Goal: Task Accomplishment & Management: Use online tool/utility

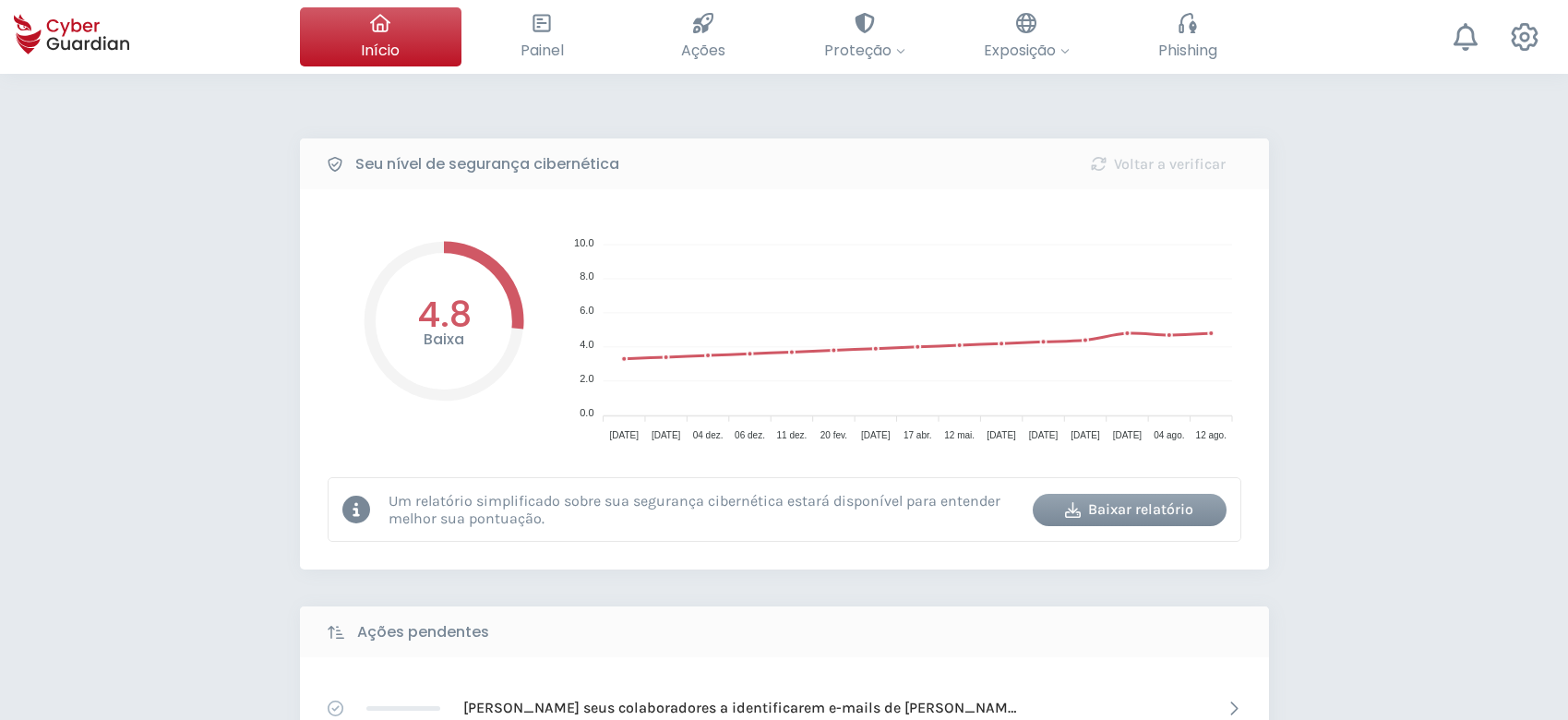
select select "Português (BR)"
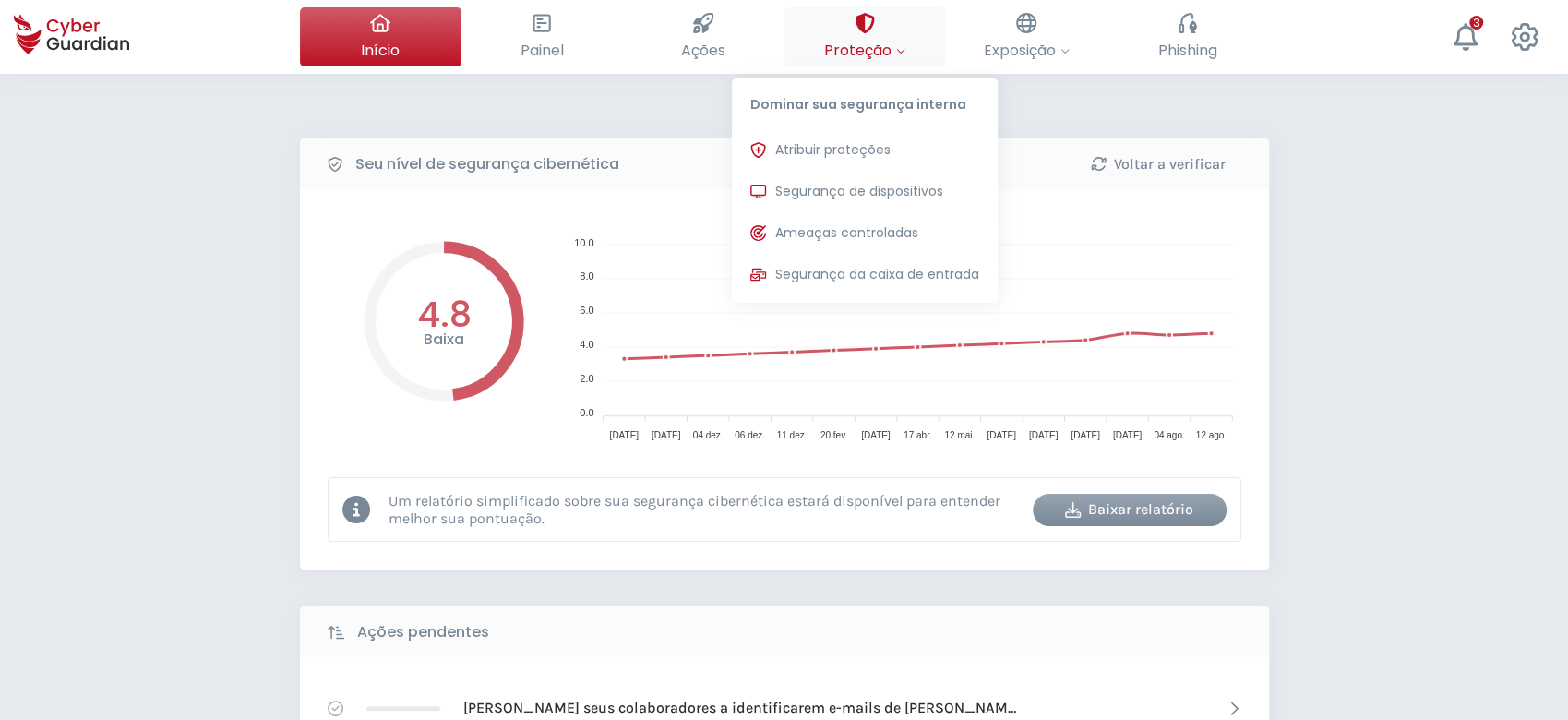
click at [878, 41] on span "Proteção" at bounding box center [865, 50] width 81 height 23
click at [886, 147] on span "Atribuir proteções" at bounding box center [833, 150] width 115 height 19
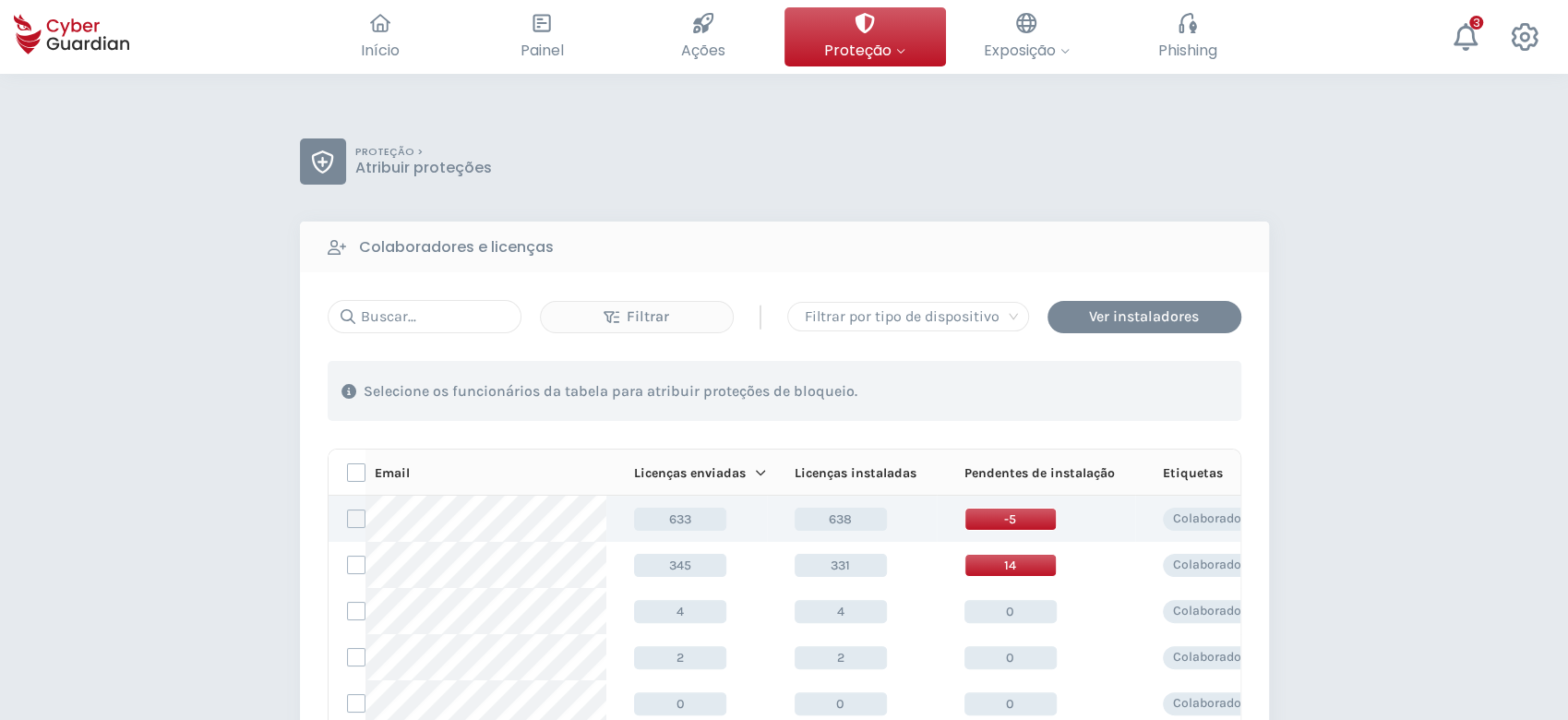
click at [353, 517] on label at bounding box center [355, 518] width 18 height 18
click at [348, 517] on input "checkbox" at bounding box center [348, 518] width 0 height 16
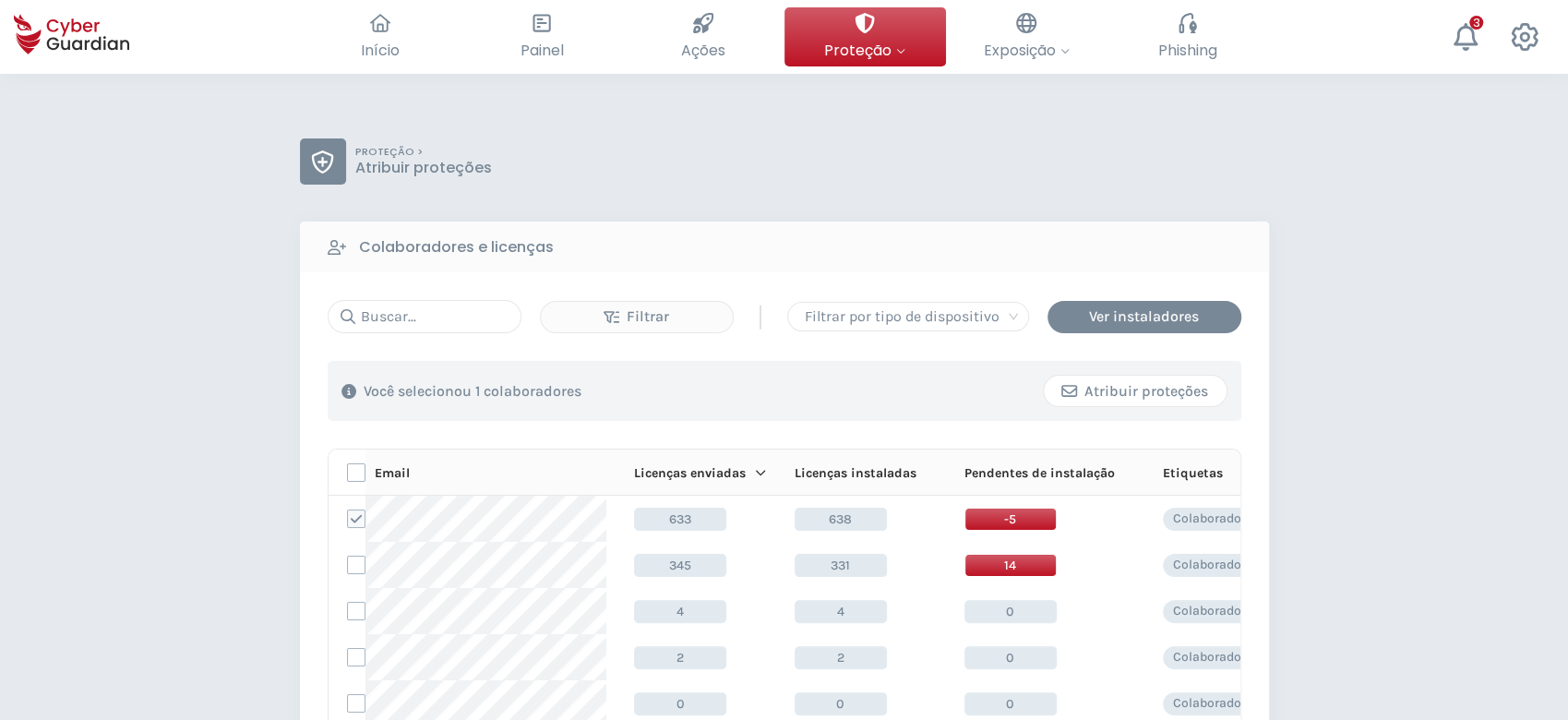
click at [1198, 391] on div "Atribuir proteções" at bounding box center [1135, 391] width 155 height 22
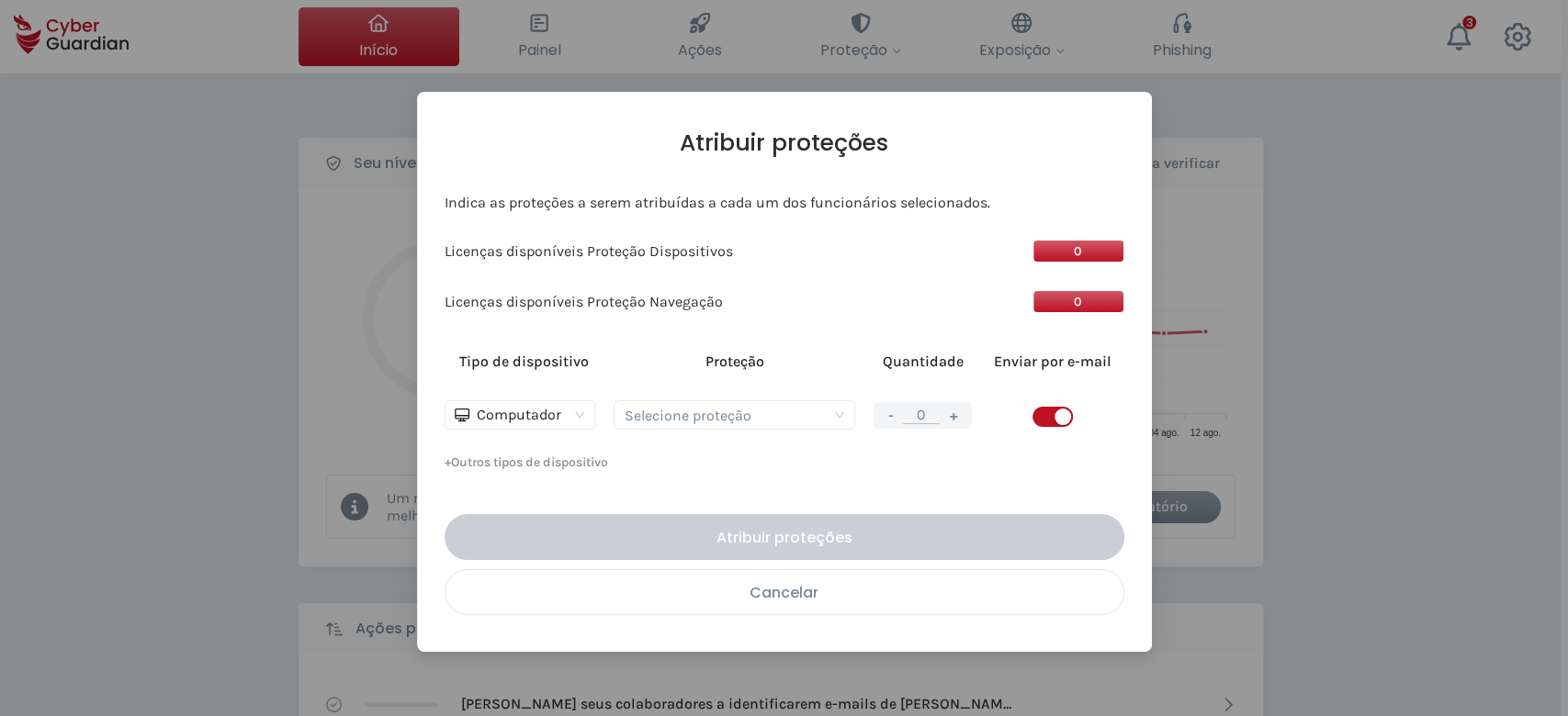
click at [839, 581] on div "Cancelar" at bounding box center [784, 593] width 651 height 23
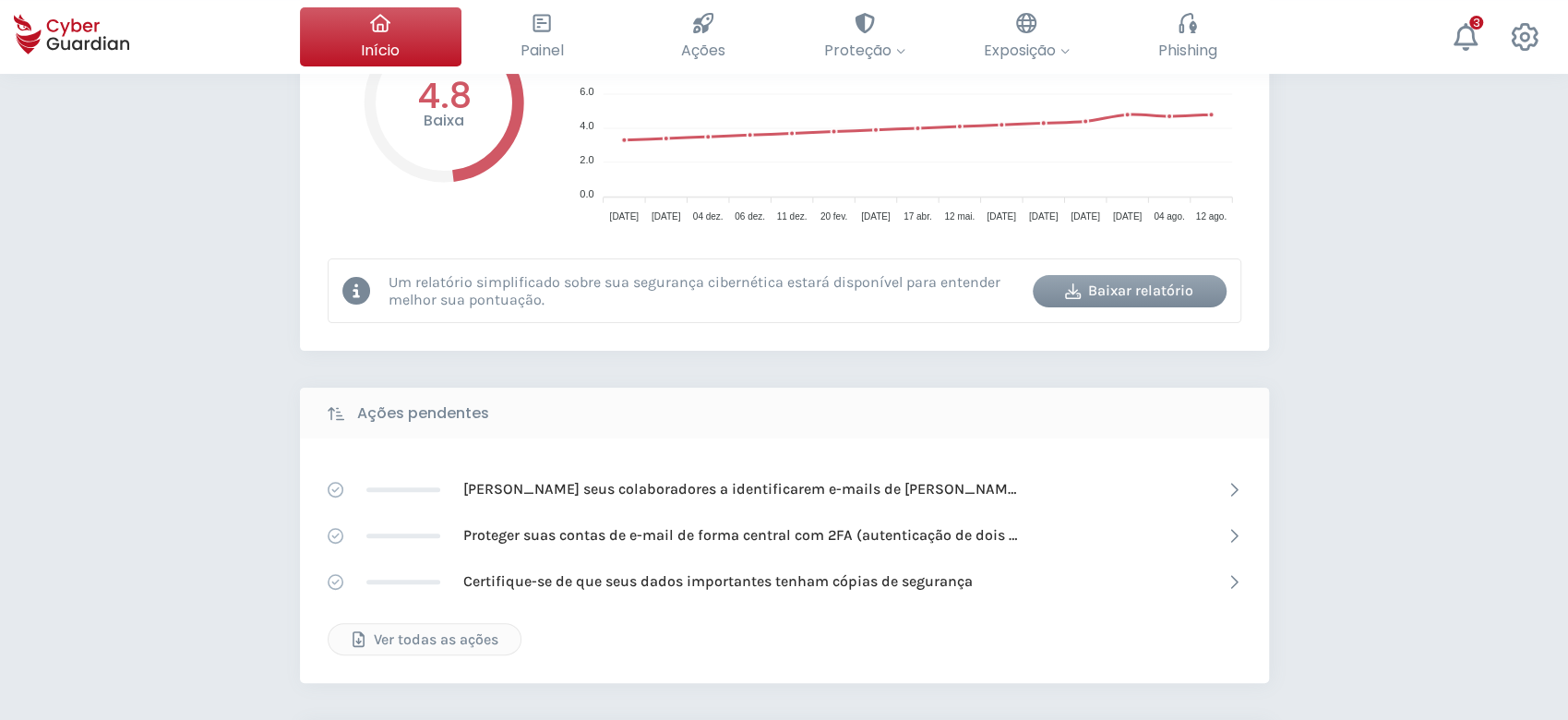
scroll to position [369, 0]
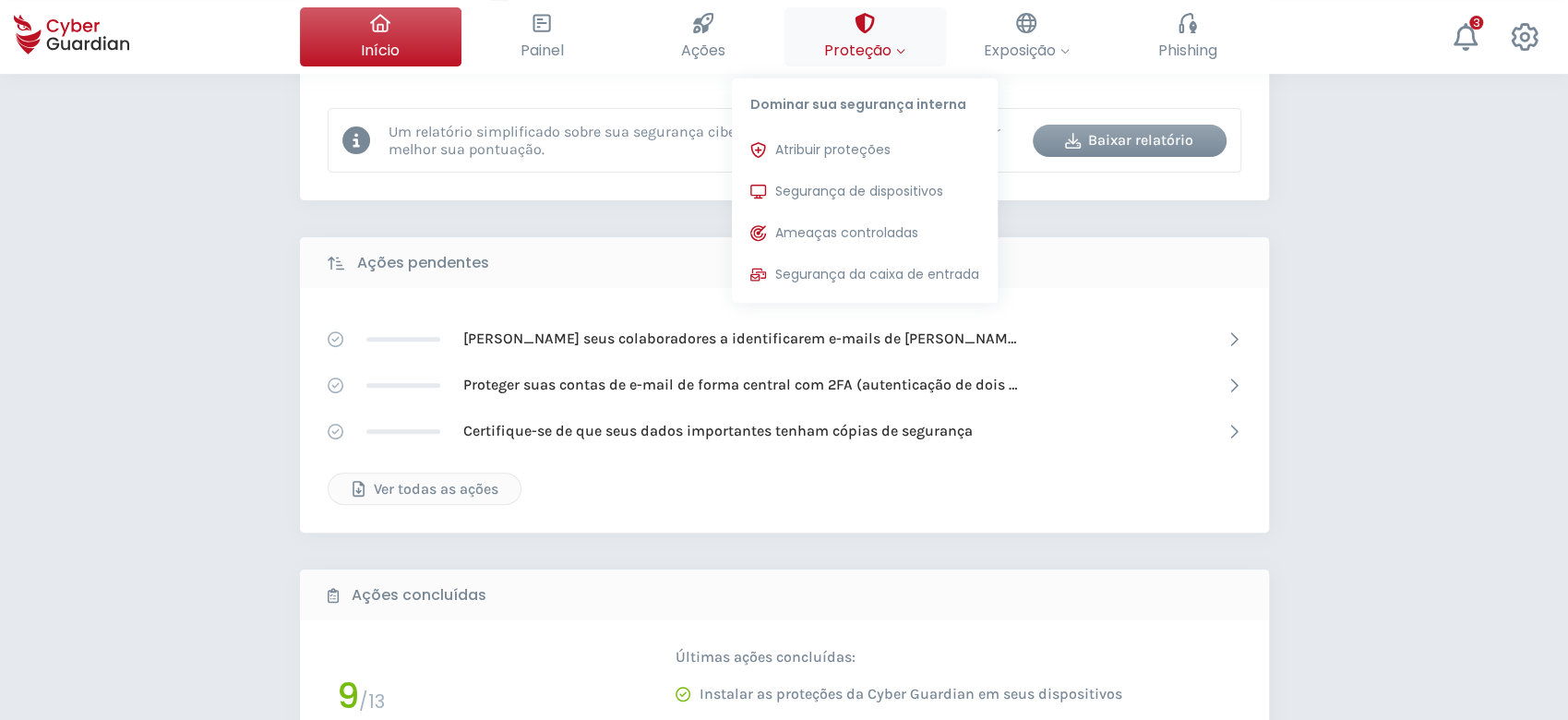
click at [895, 36] on button "Proteção Dominar sua segurança interna Atribuir proteções Atribua licenças de p…" at bounding box center [865, 37] width 162 height 59
click at [858, 188] on span "Segurança de dispositivos" at bounding box center [859, 192] width 168 height 19
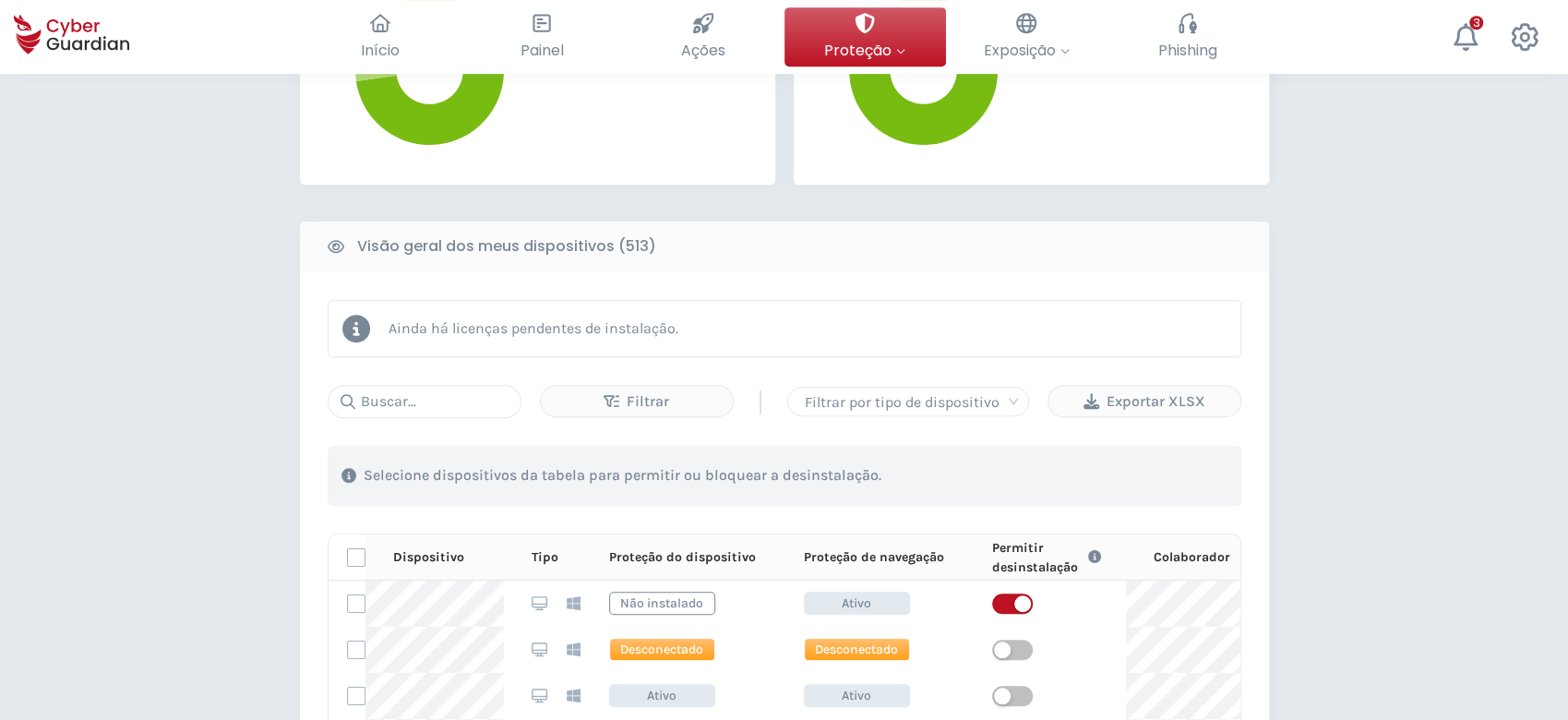
scroll to position [369, 0]
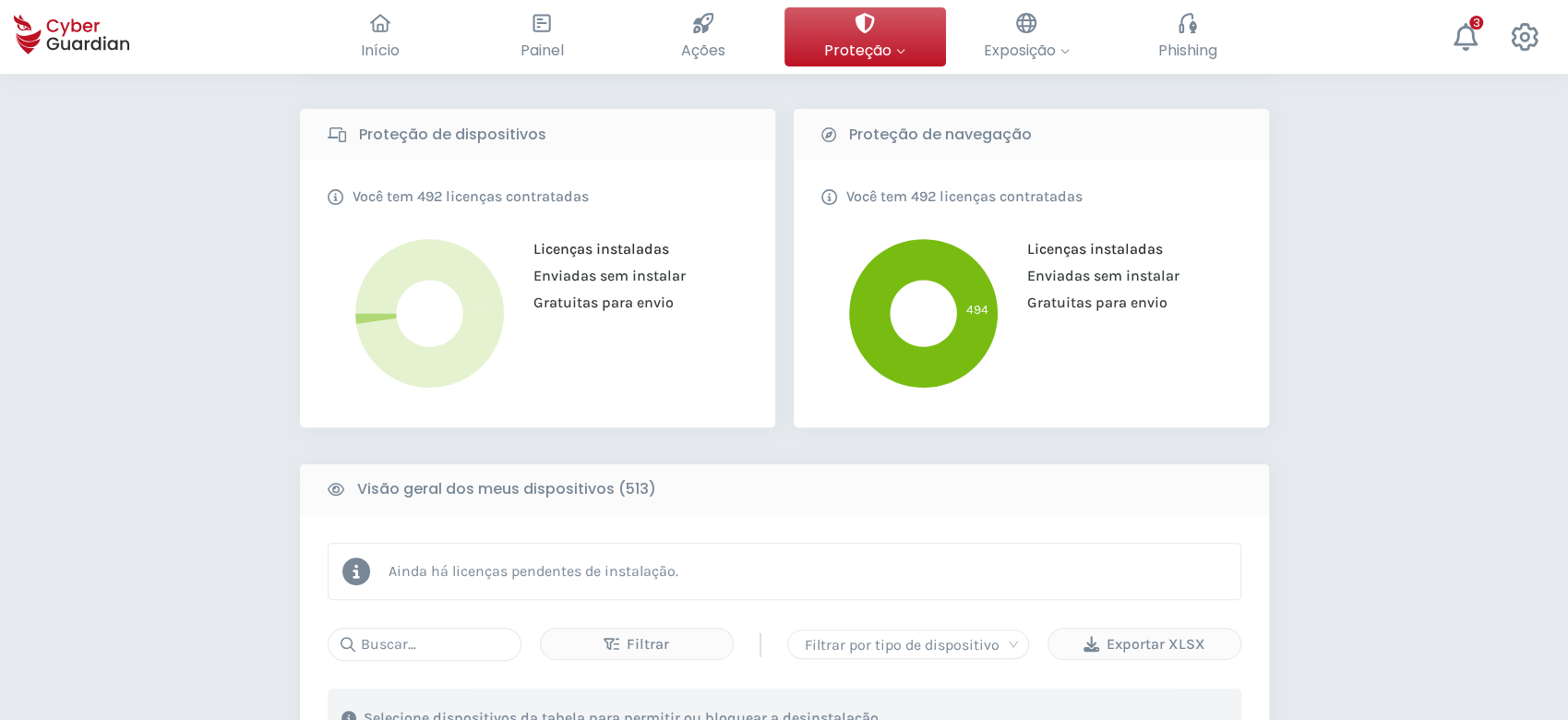
click at [678, 285] on span "Enviadas sem instalar" at bounding box center [603, 275] width 167 height 17
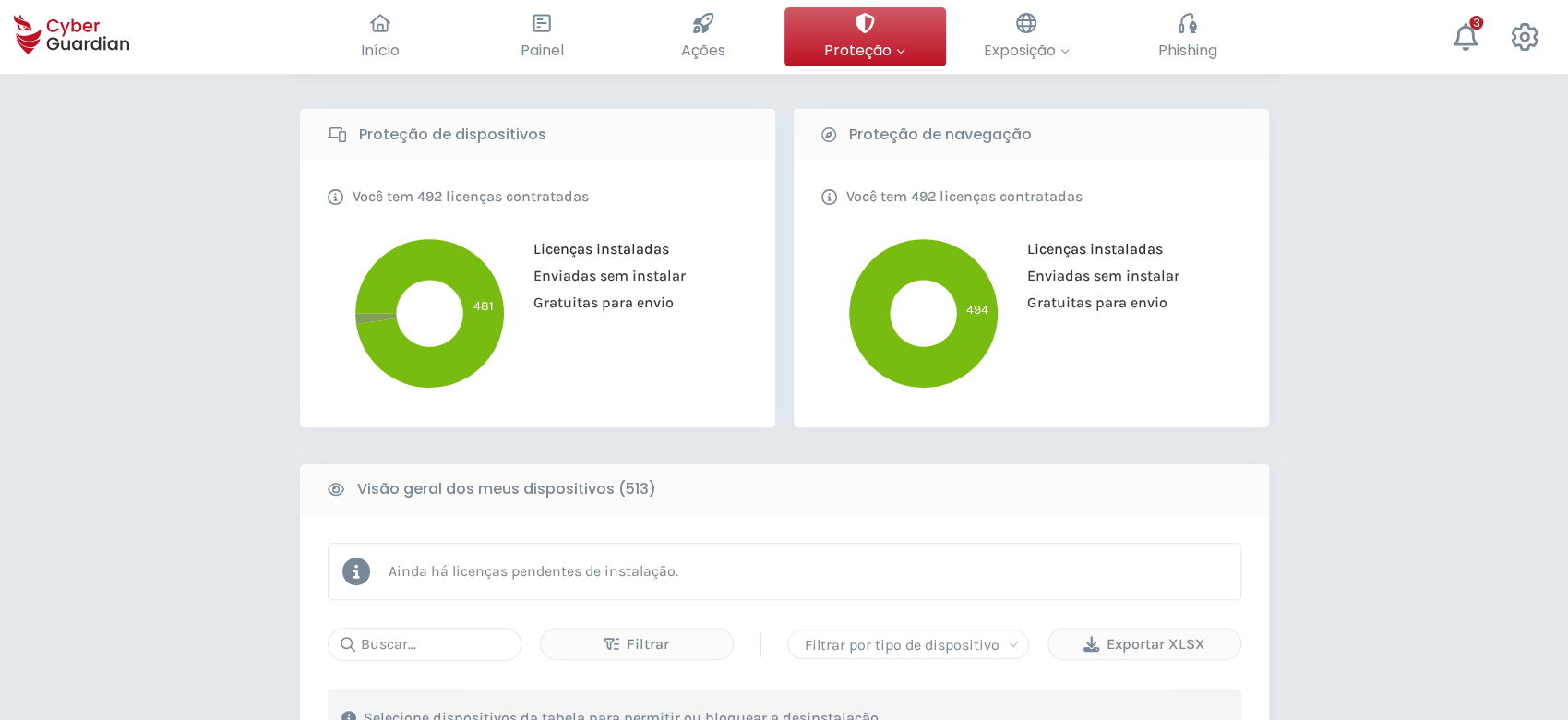
click at [693, 223] on div "Você tem 492 licenças contratadas Licenças instaladas Enviadas sem instalar Gra…" at bounding box center [538, 293] width 420 height 212
click at [1367, 454] on div "PROTEÇÃO > Segurança de dispositivos Como funciona? Adicionar colaboradores Ins…" at bounding box center [784, 706] width 1568 height 2004
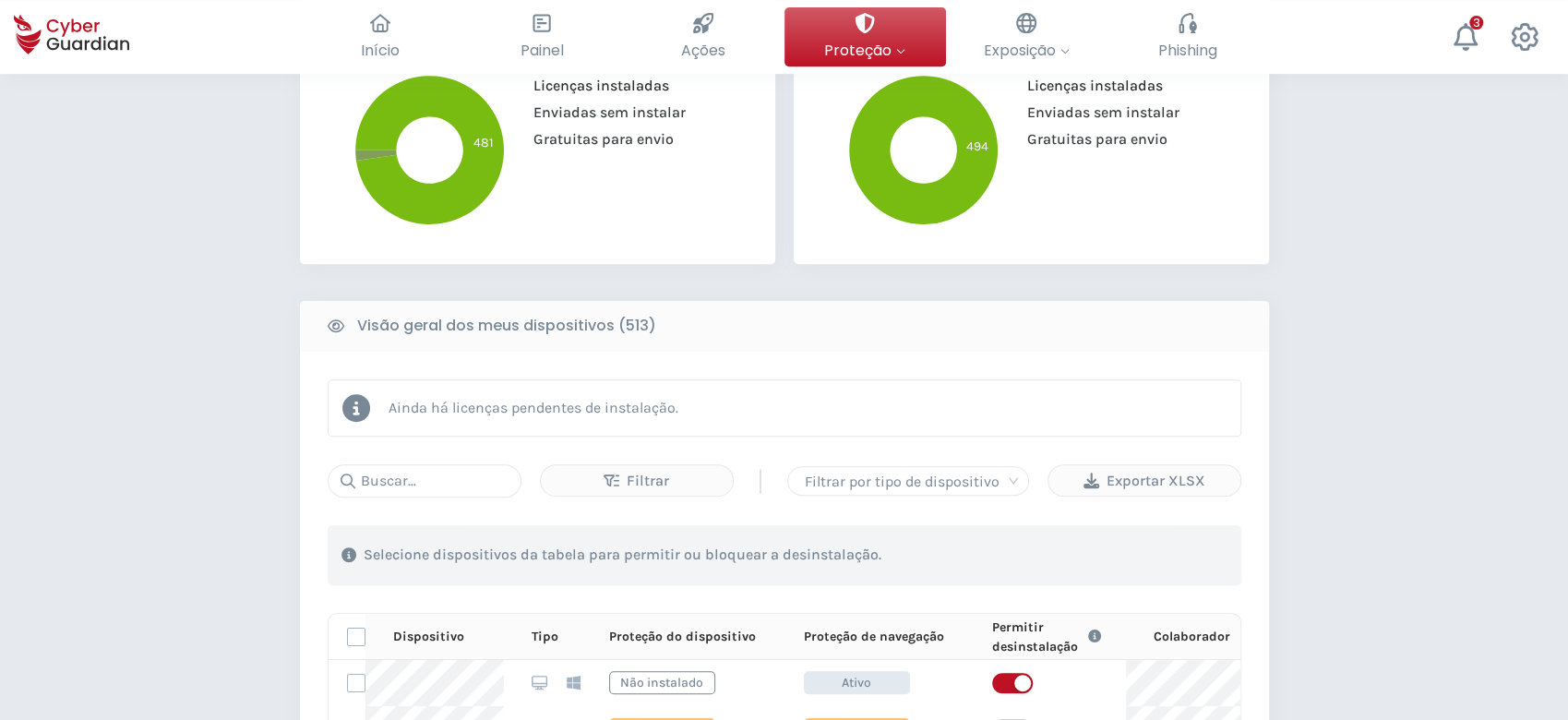
scroll to position [739, 0]
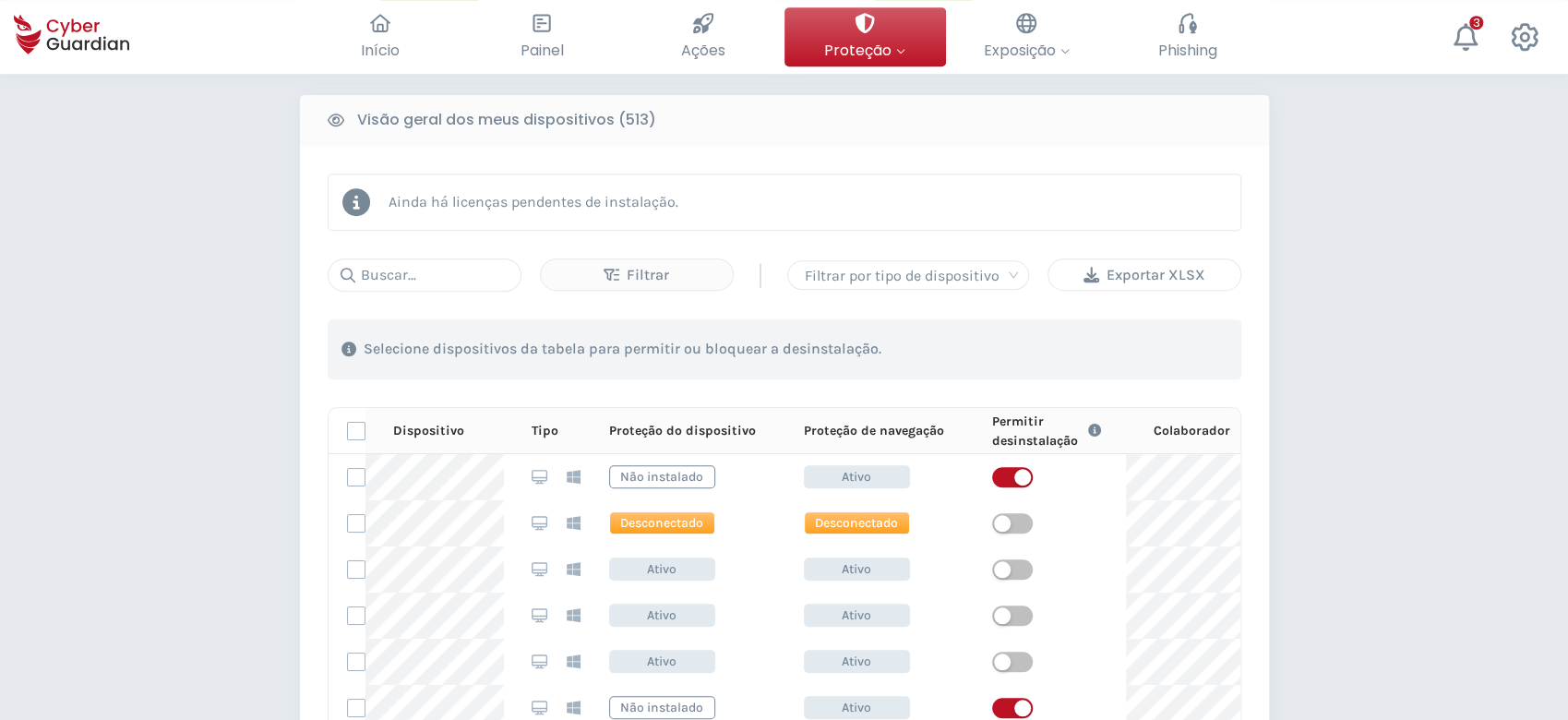
click at [1143, 274] on div "Exportar XLSX" at bounding box center [1145, 275] width 165 height 22
click at [1351, 317] on div "PROTEÇÃO > Segurança de dispositivos Como funciona? Adicionar colaboradores Ins…" at bounding box center [784, 337] width 1568 height 2004
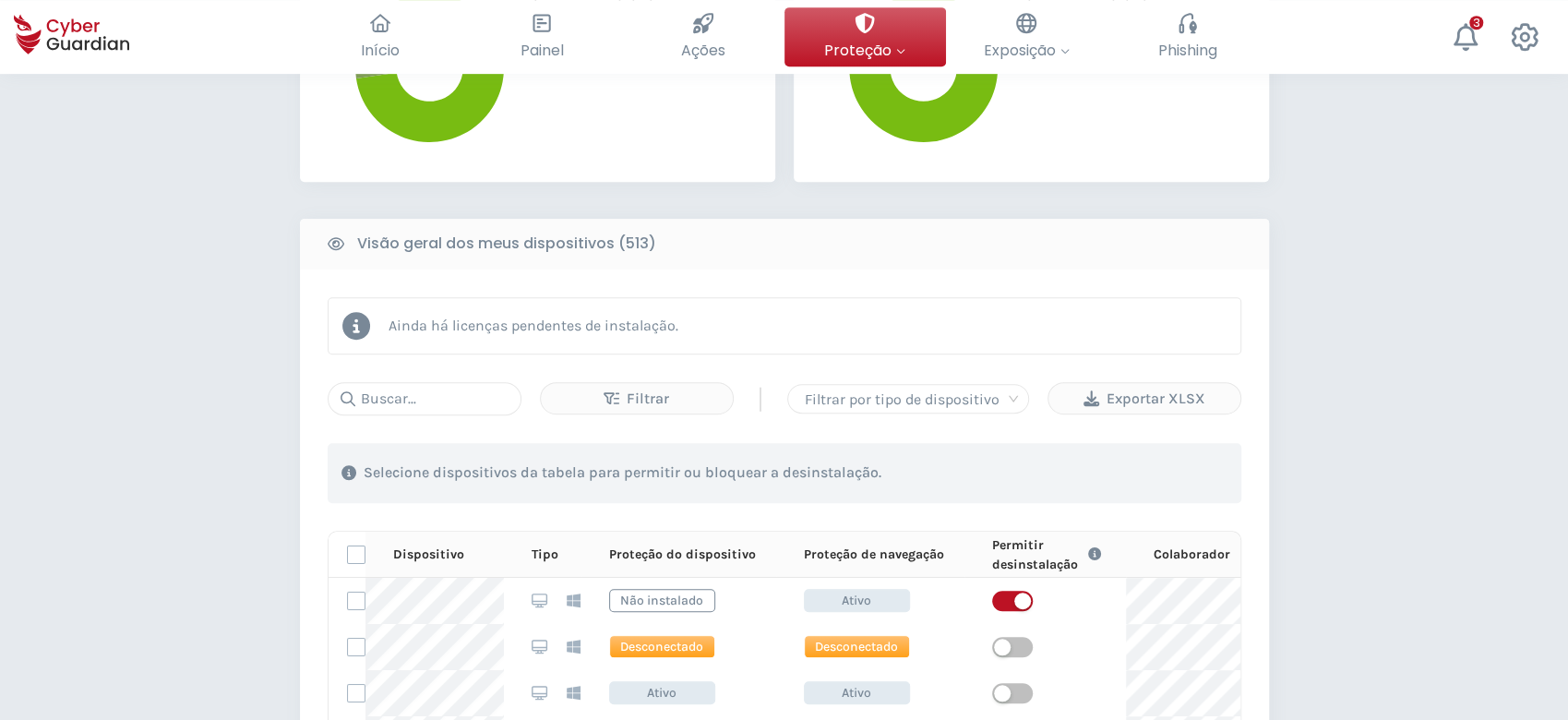
scroll to position [369, 0]
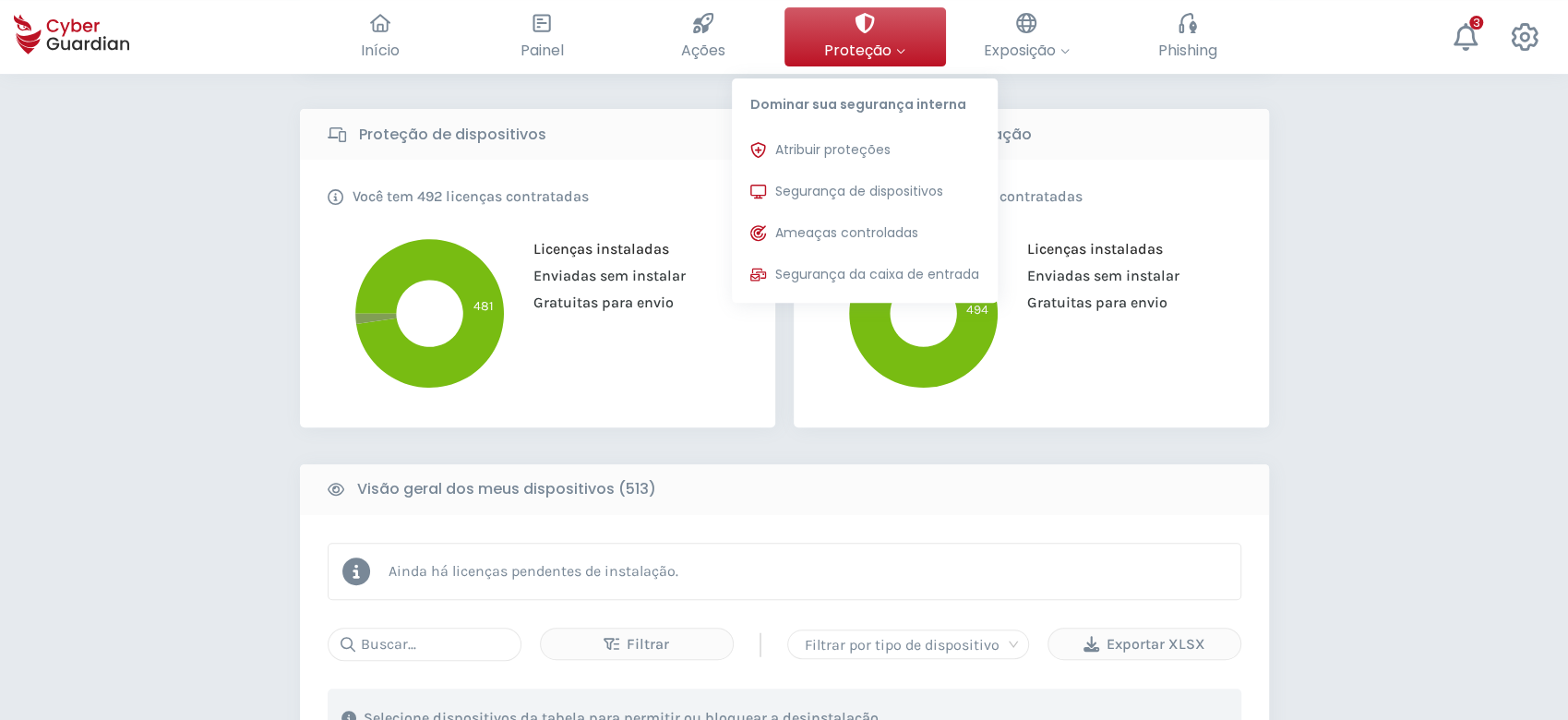
click at [915, 41] on button "Proteção Dominar sua segurança interna Atribuir proteções Atribua licenças de p…" at bounding box center [865, 37] width 162 height 59
click at [906, 134] on button "Atribuir proteções Atribua licenças de proteção para que possam ser instaladas …" at bounding box center [865, 150] width 266 height 37
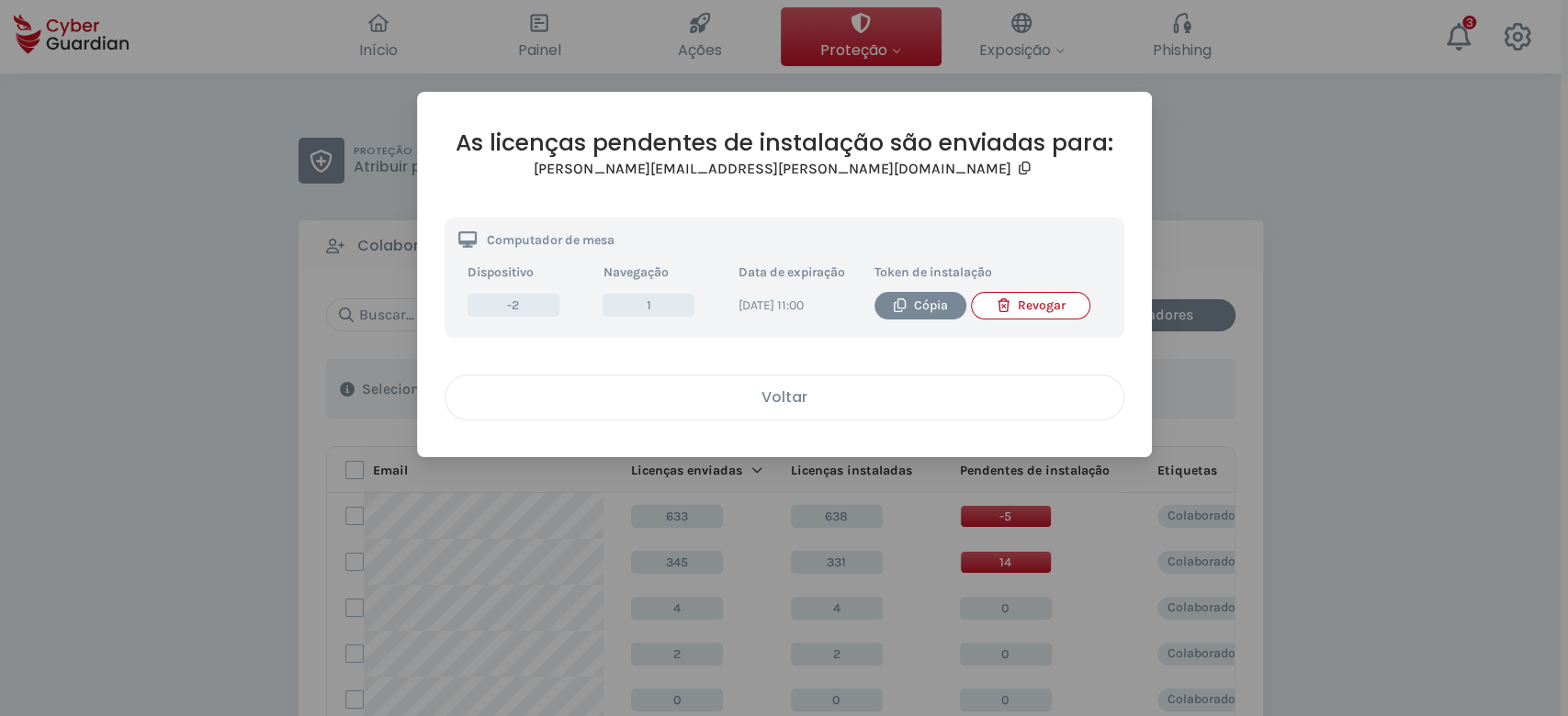
click at [678, 409] on div "Voltar" at bounding box center [784, 397] width 651 height 23
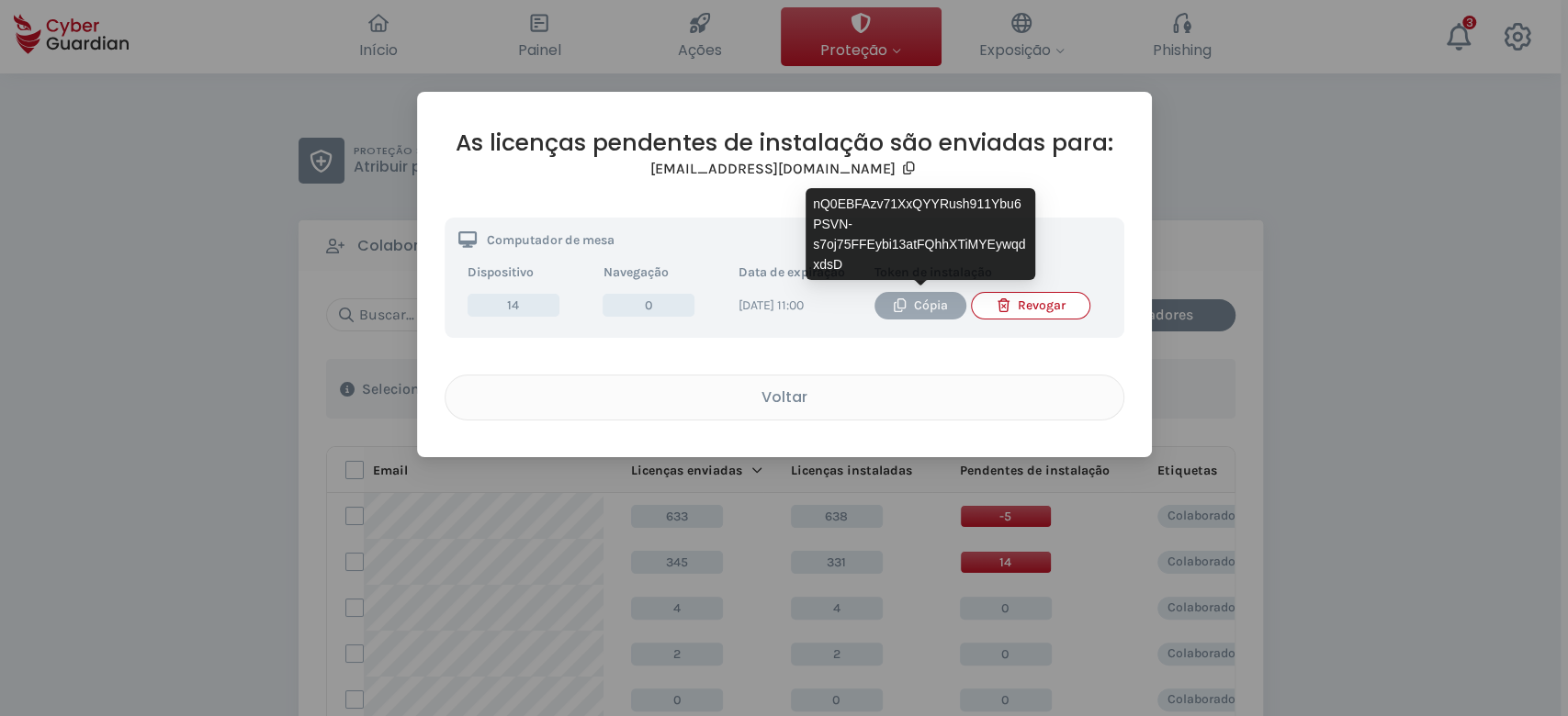
click at [903, 305] on icon "button" at bounding box center [900, 305] width 13 height 13
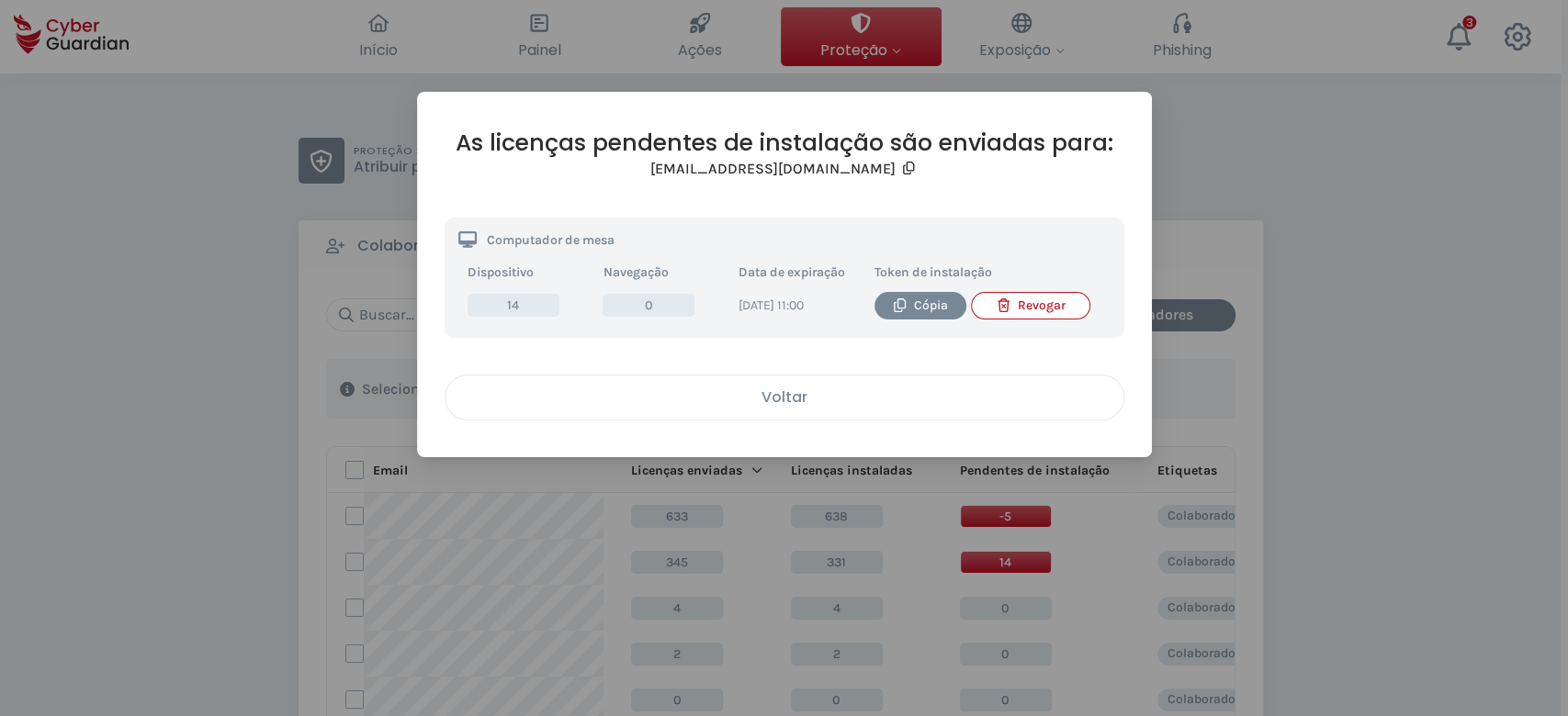
click at [781, 408] on div "Voltar" at bounding box center [784, 397] width 651 height 23
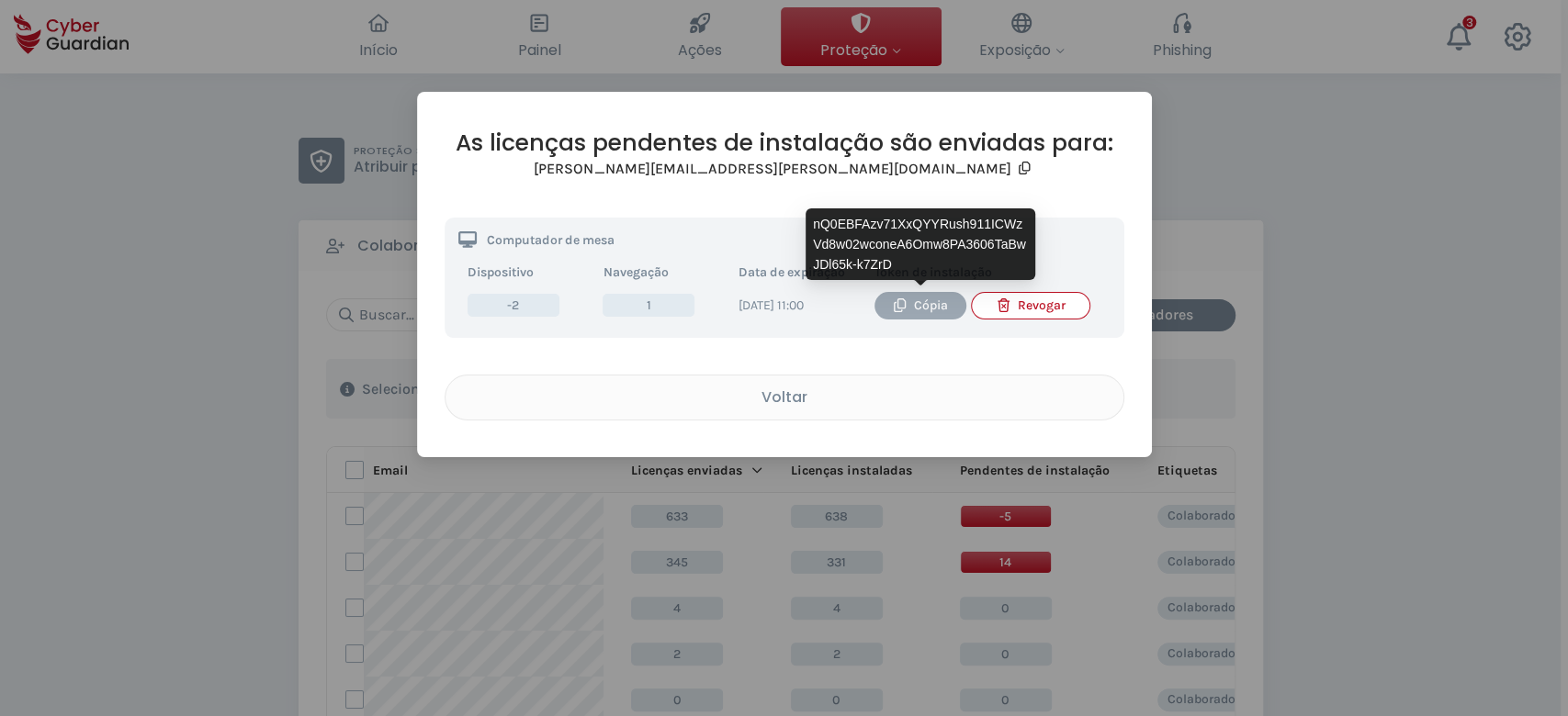
click at [915, 301] on div "Cópia" at bounding box center [920, 305] width 65 height 20
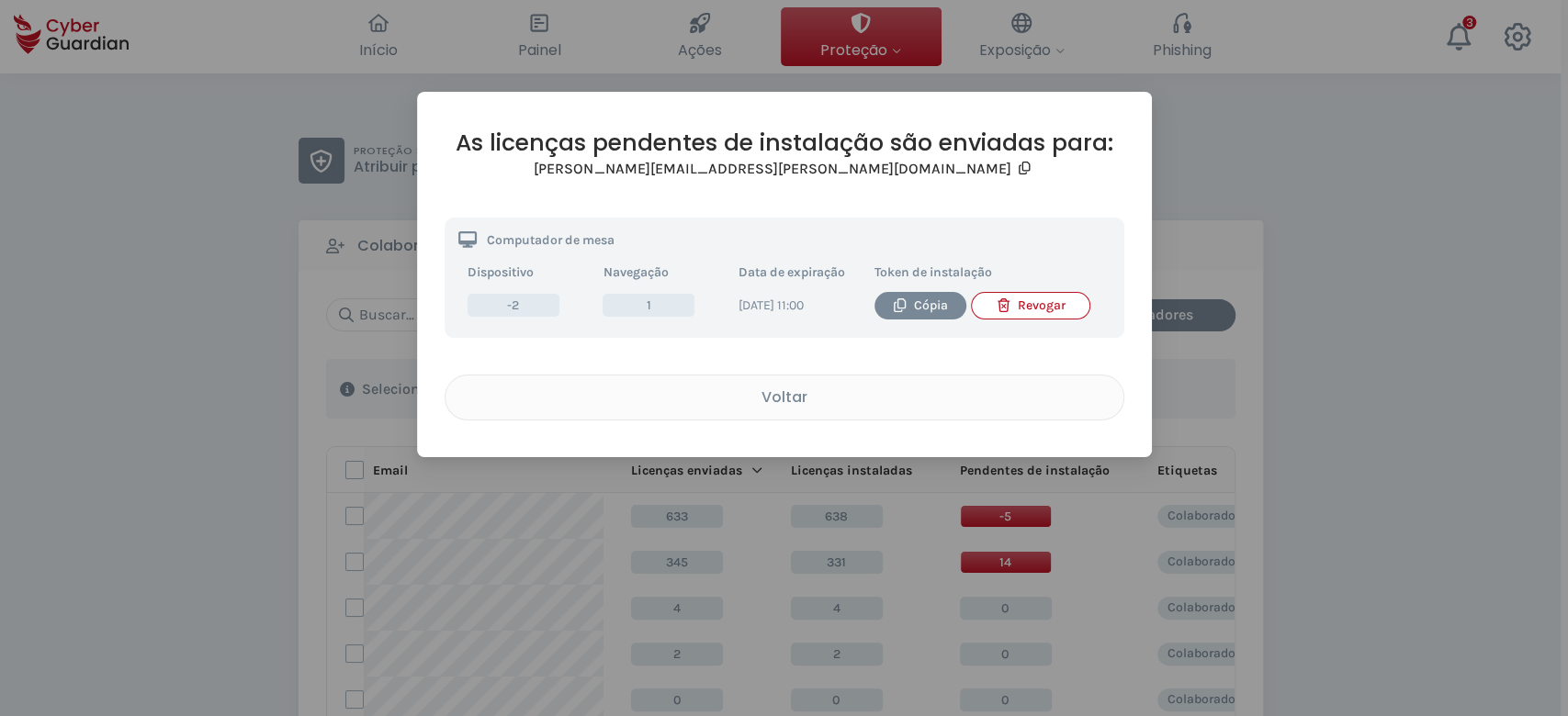
drag, startPoint x: 731, startPoint y: 302, endPoint x: 763, endPoint y: 313, distance: 33.8
click at [763, 313] on td "23/08/2025 às 11:00" at bounding box center [797, 305] width 136 height 37
copy td "23/08/2025 às 11:00"
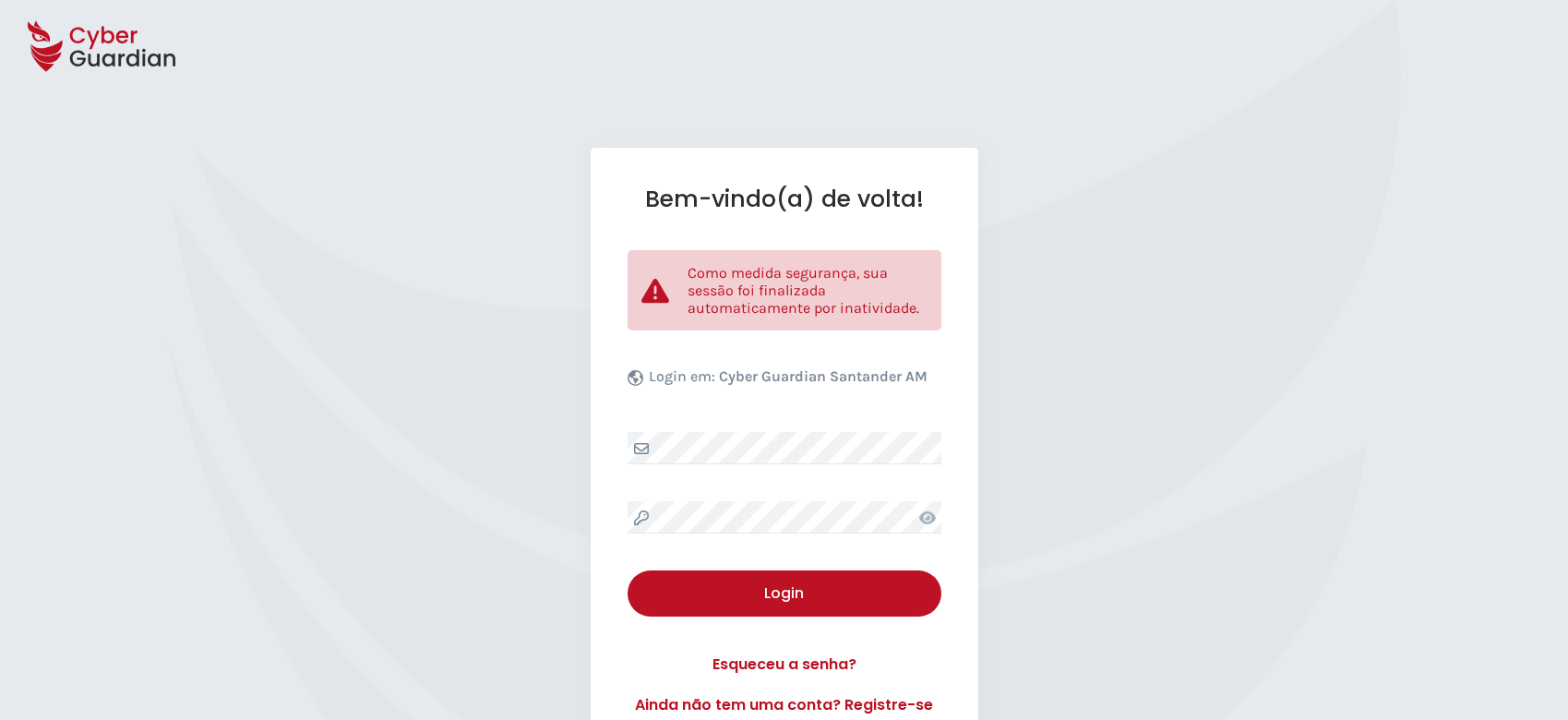
select select "Português (BR)"
